Goal: Task Accomplishment & Management: Check status

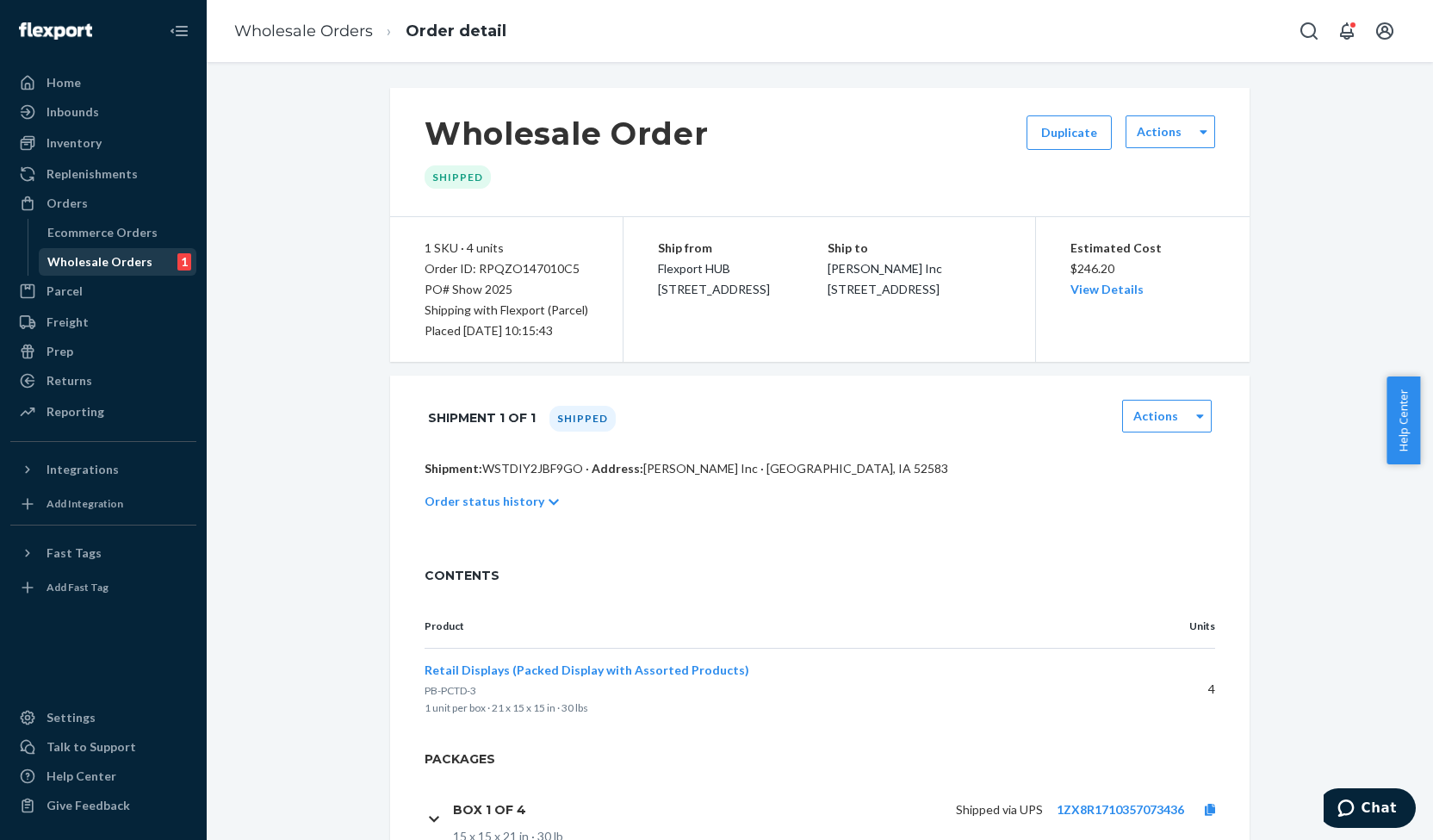
scroll to position [23, 0]
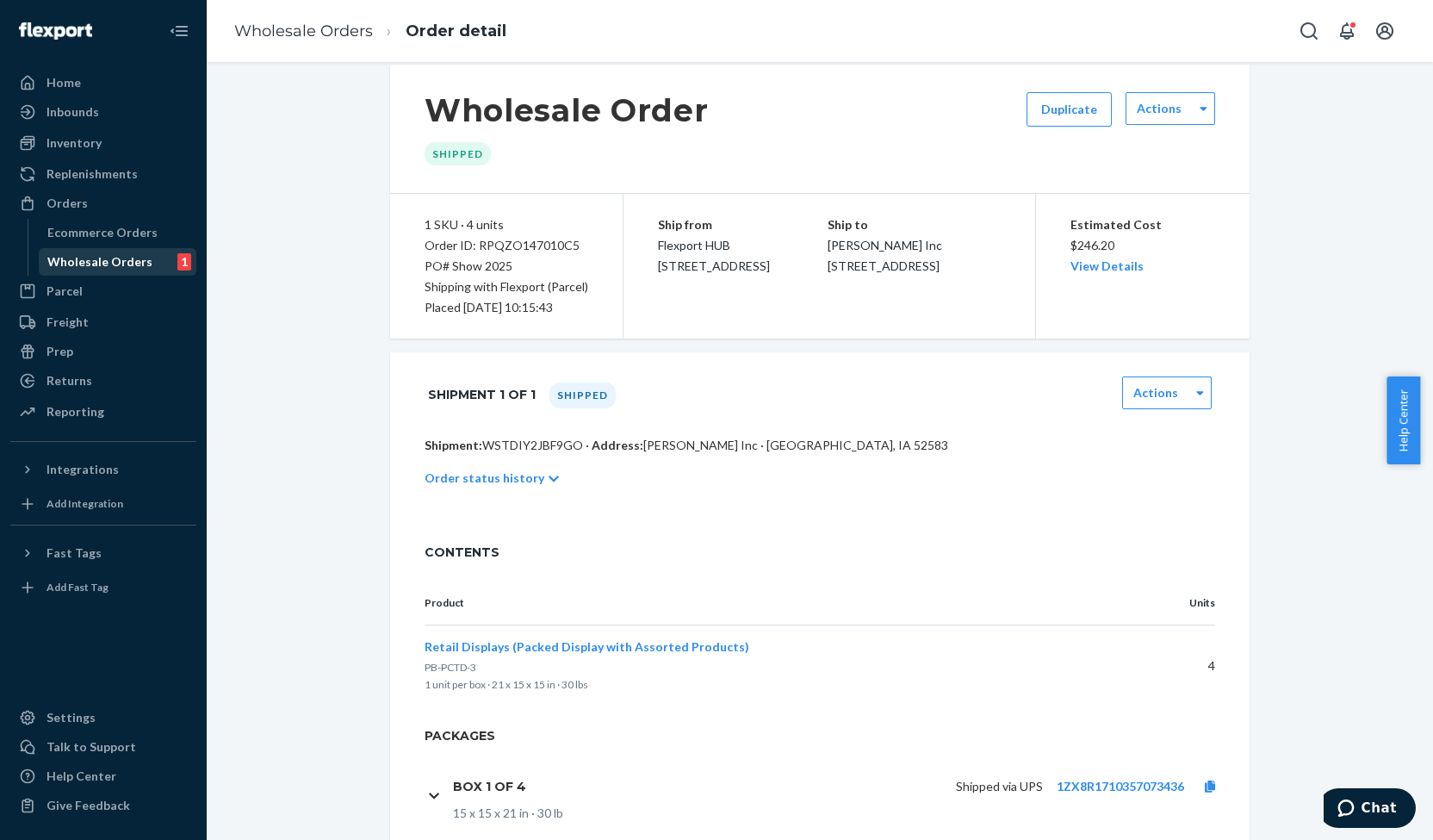
click at [101, 263] on div "Wholesale Orders" at bounding box center [99, 261] width 105 height 18
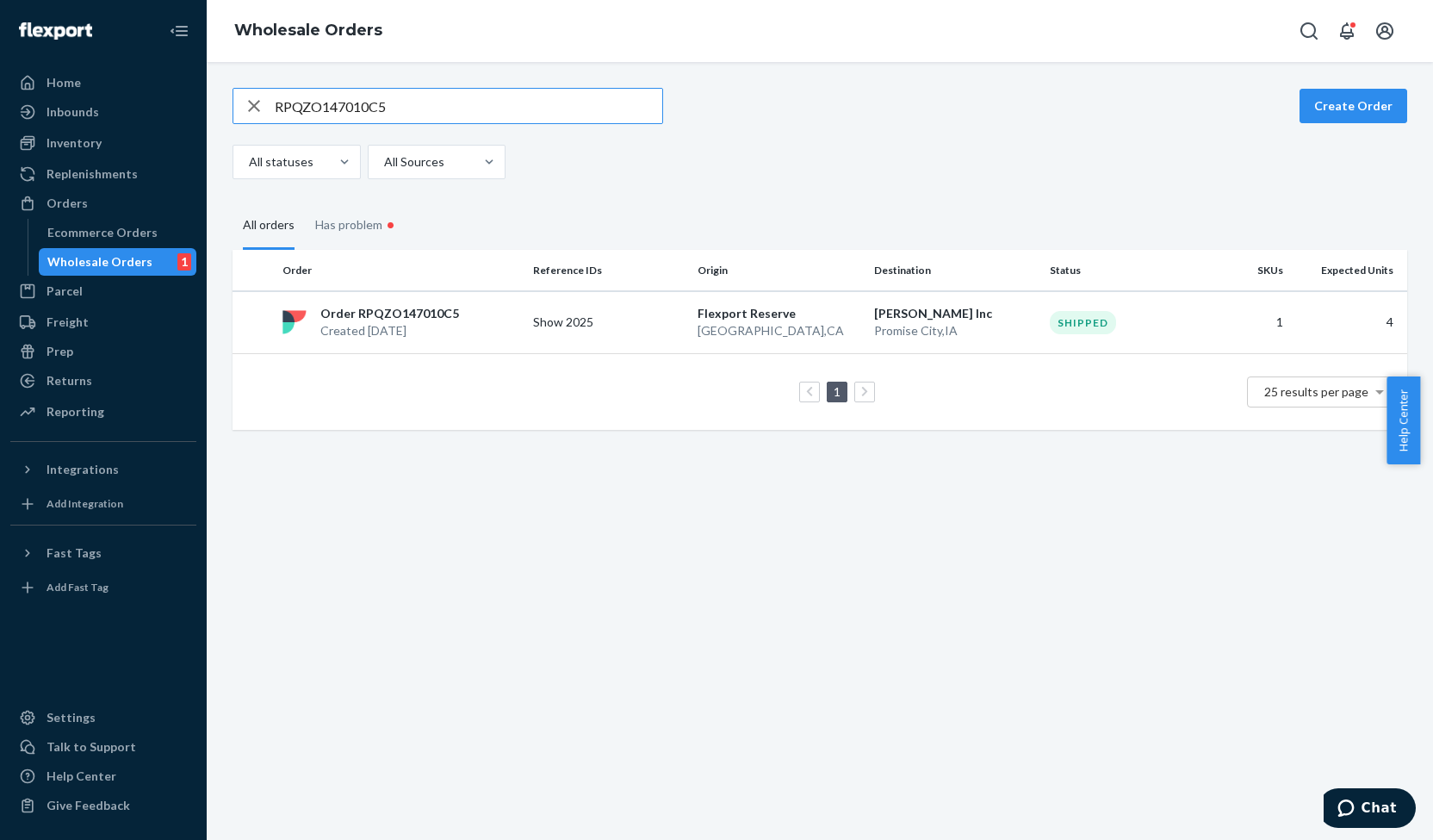
click at [251, 106] on icon "button" at bounding box center [254, 106] width 20 height 34
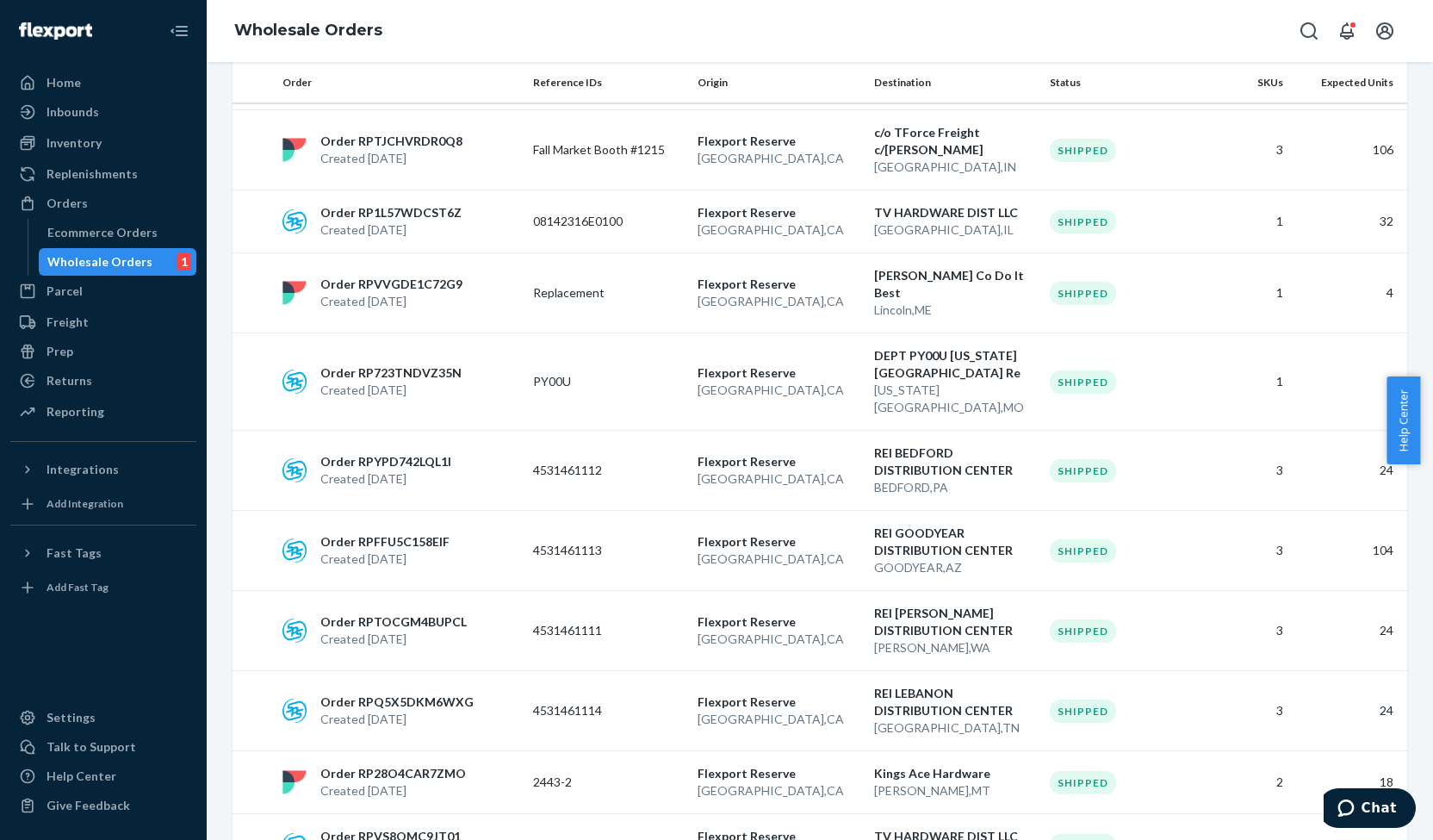
scroll to position [1245, 0]
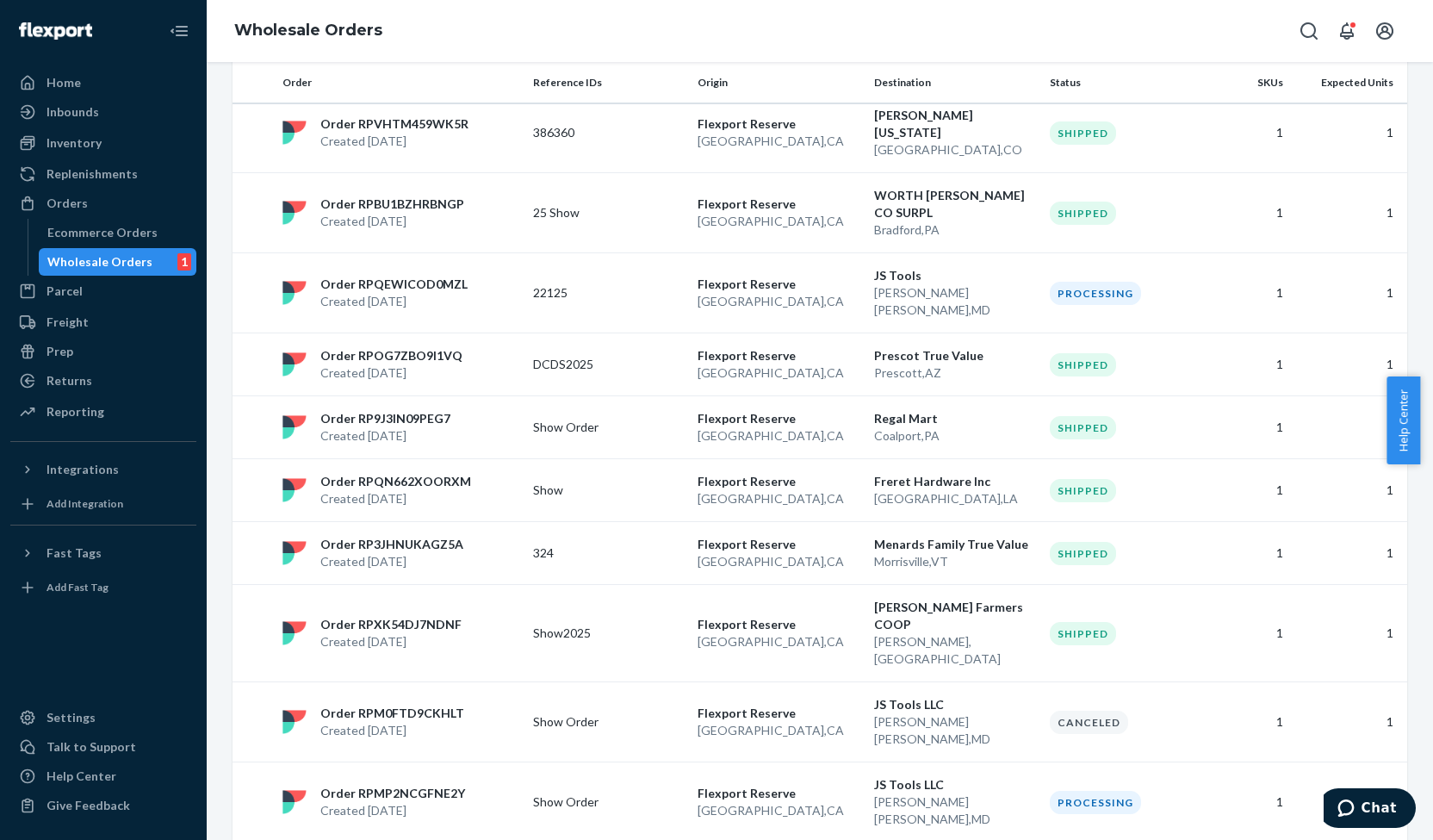
scroll to position [1142, 0]
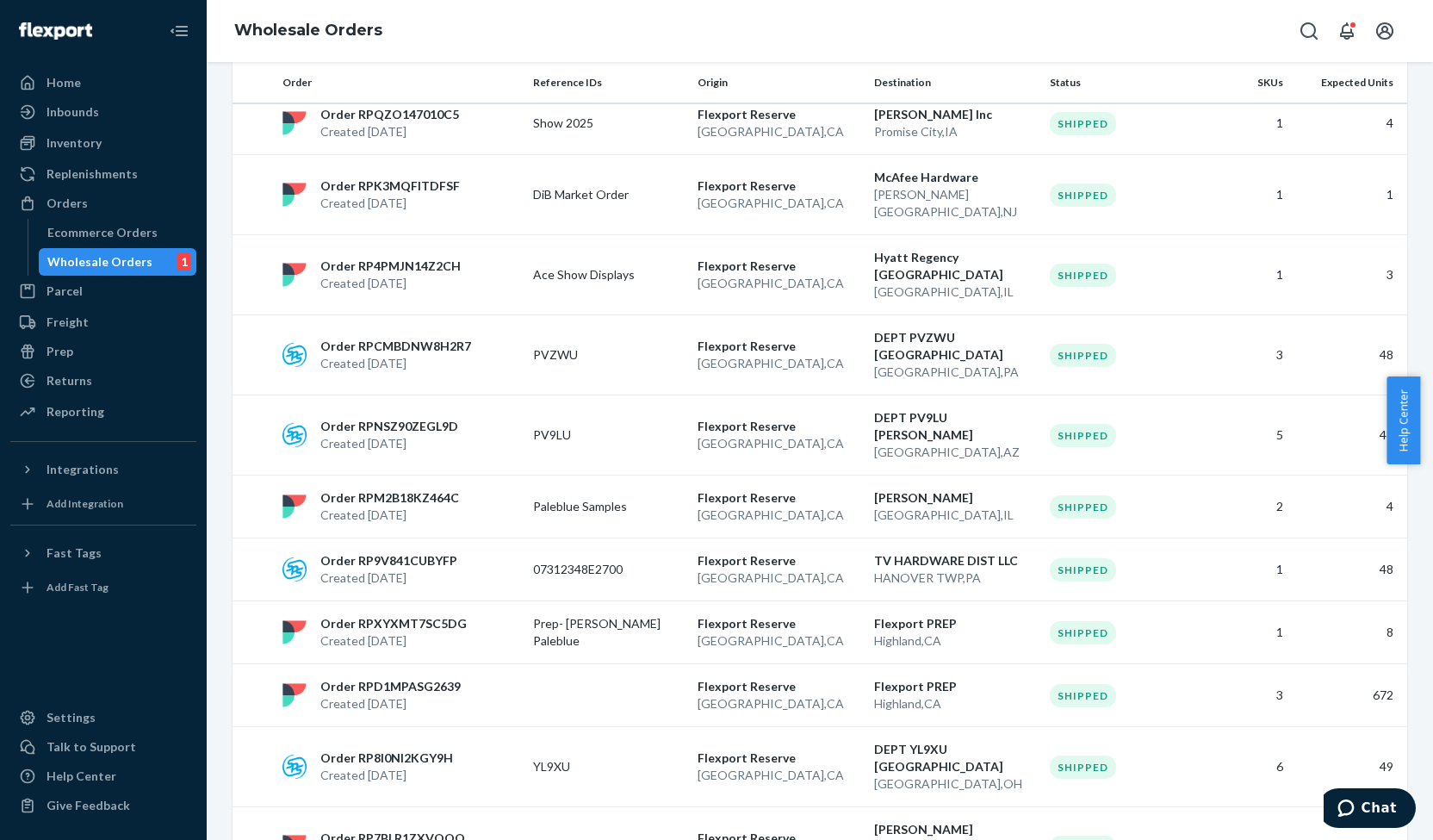
scroll to position [1190, 0]
click at [551, 756] on p "YL9XU" at bounding box center [602, 764] width 138 height 18
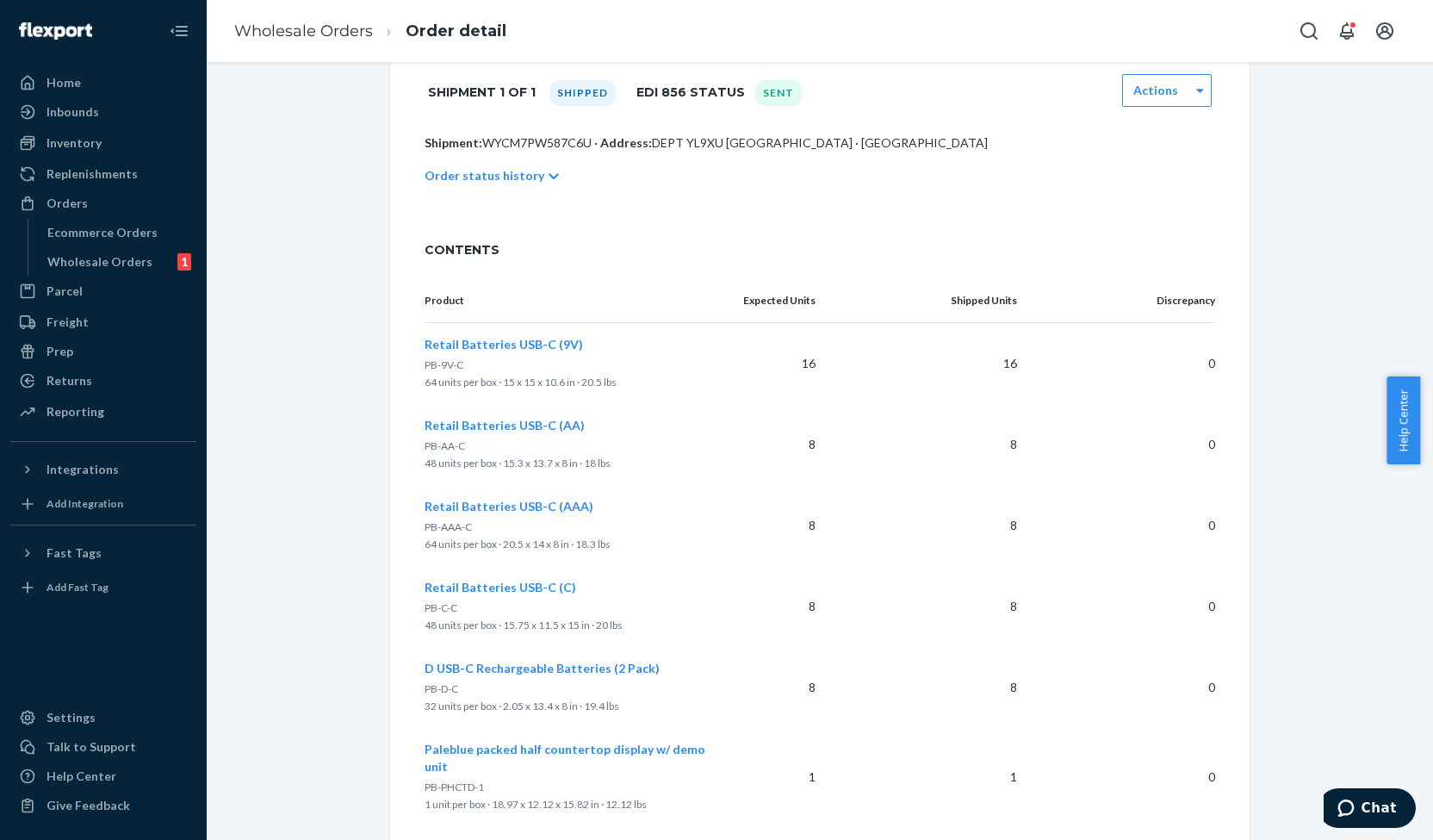
scroll to position [367, 0]
